Goal: Use online tool/utility: Use online tool/utility

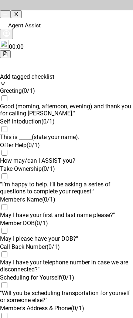
drag, startPoint x: 59, startPoint y: 12, endPoint x: -248, endPoint y: 67, distance: 311.9
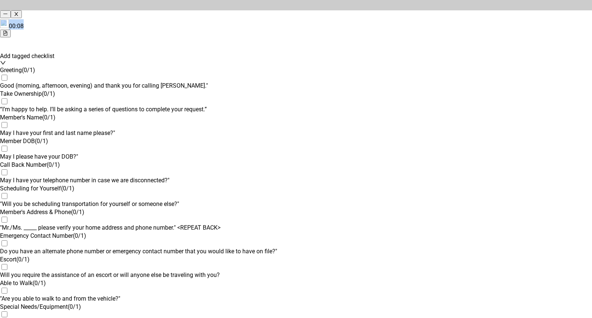
drag, startPoint x: 360, startPoint y: 1, endPoint x: 464, endPoint y: 15, distance: 105.3
click at [133, 15] on div "Agent Assist 00:08 Add tagged checklist Test Greeting ( 0 / 1 ) Good (morning, …" at bounding box center [296, 282] width 592 height 564
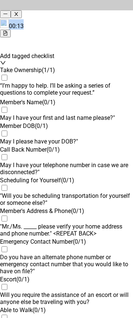
scroll to position [555, 0]
drag, startPoint x: 26, startPoint y: 11, endPoint x: 2, endPoint y: 50, distance: 45.5
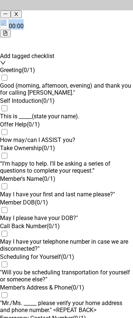
scroll to position [0, 0]
click at [19, 11] on icon "close" at bounding box center [16, 13] width 5 height 5
